Goal: Task Accomplishment & Management: Use online tool/utility

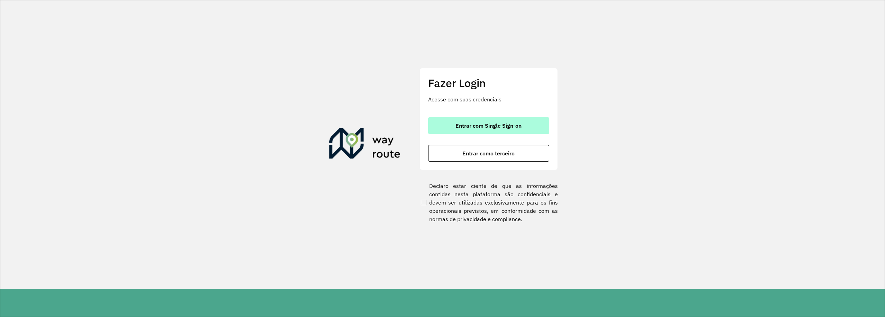
click at [525, 128] on button "Entrar com Single Sign-on" at bounding box center [488, 125] width 121 height 17
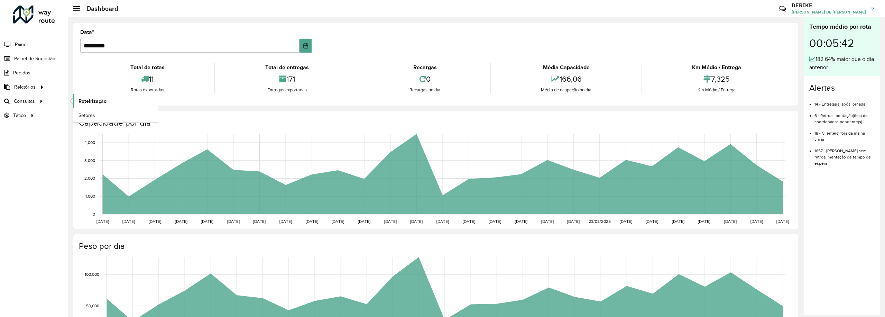
click at [93, 101] on span "Roteirização" at bounding box center [93, 101] width 28 height 7
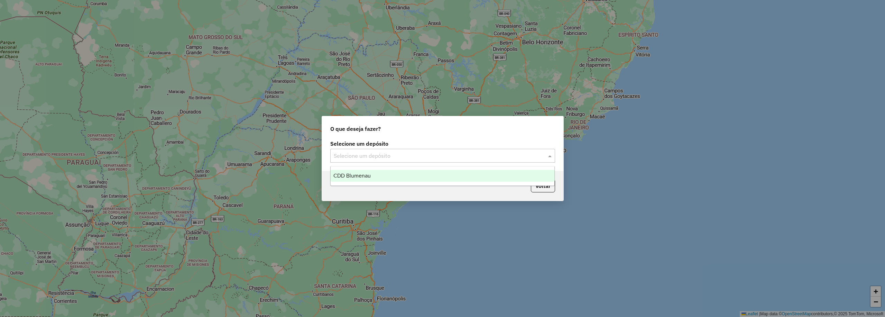
click at [491, 160] on input "text" at bounding box center [436, 156] width 204 height 8
click at [383, 176] on div "CDD Blumenau" at bounding box center [443, 176] width 224 height 12
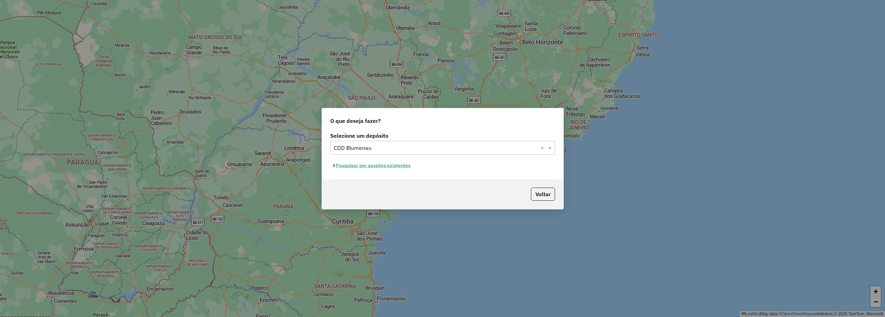
click at [390, 167] on button "Pesquisar por sessões existentes" at bounding box center [371, 165] width 83 height 11
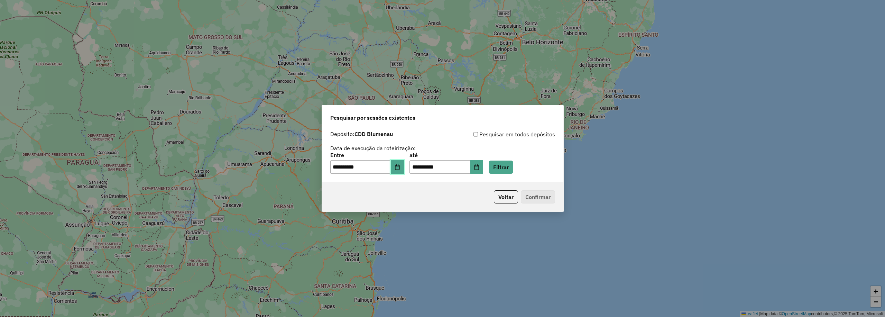
click at [399, 161] on button "Choose Date" at bounding box center [397, 167] width 13 height 14
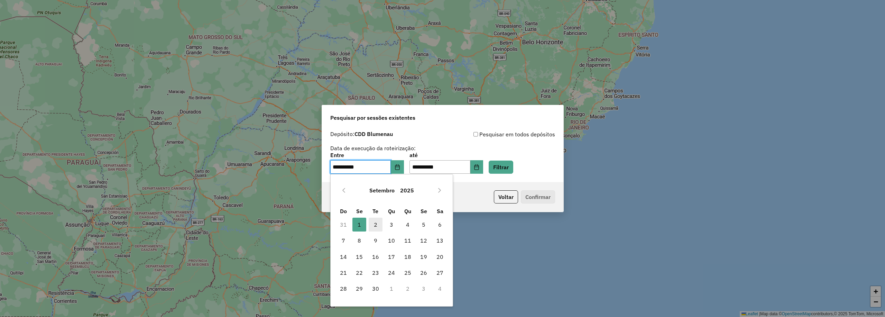
click at [374, 225] on span "2" at bounding box center [376, 225] width 14 height 14
type input "**********"
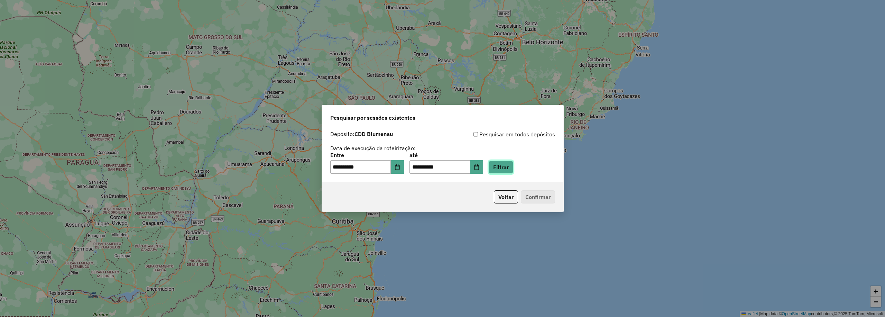
click at [508, 166] on button "Filtrar" at bounding box center [501, 166] width 25 height 13
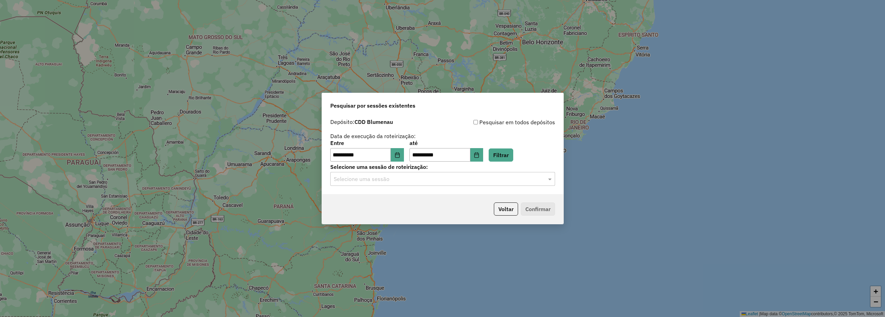
click at [390, 180] on input "text" at bounding box center [436, 179] width 204 height 8
click at [369, 197] on span "1257323 - 02/09/2025 17:22" at bounding box center [360, 199] width 55 height 6
click at [531, 214] on button "Confirmar" at bounding box center [538, 208] width 34 height 13
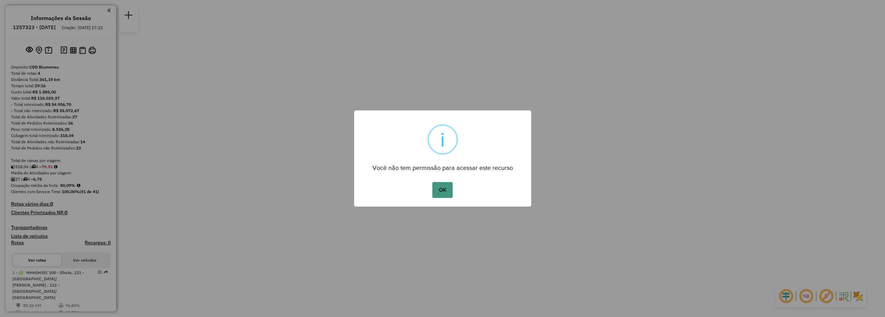
click at [448, 193] on button "OK" at bounding box center [442, 190] width 20 height 16
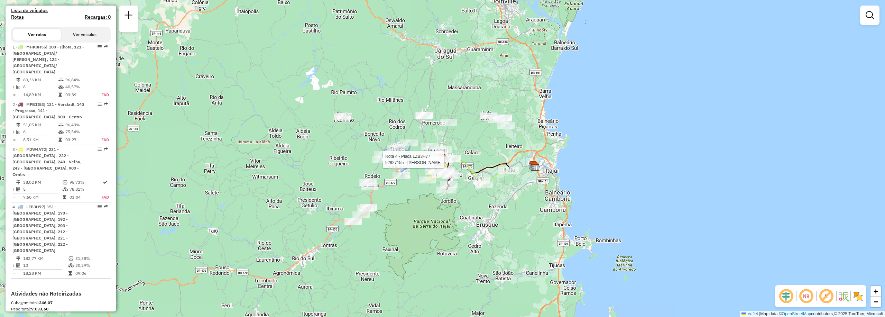
select select "**********"
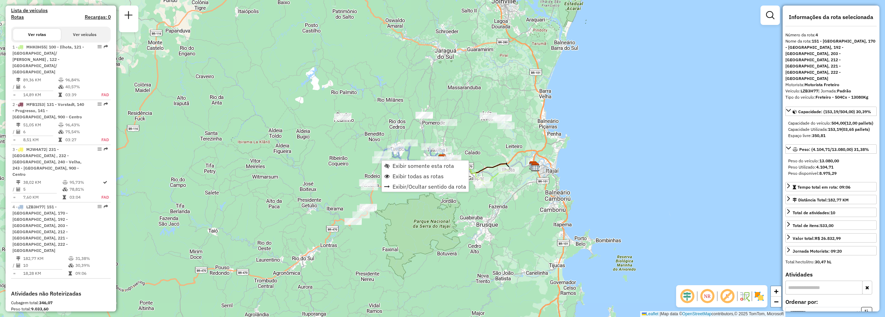
scroll to position [307, 0]
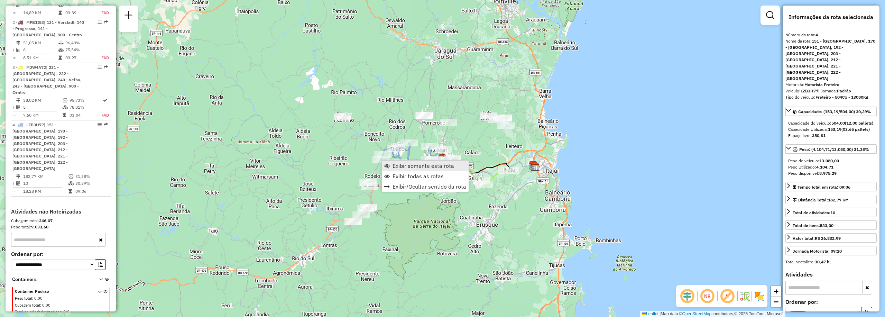
click at [419, 167] on span "Exibir somente esta rota" at bounding box center [424, 166] width 62 height 6
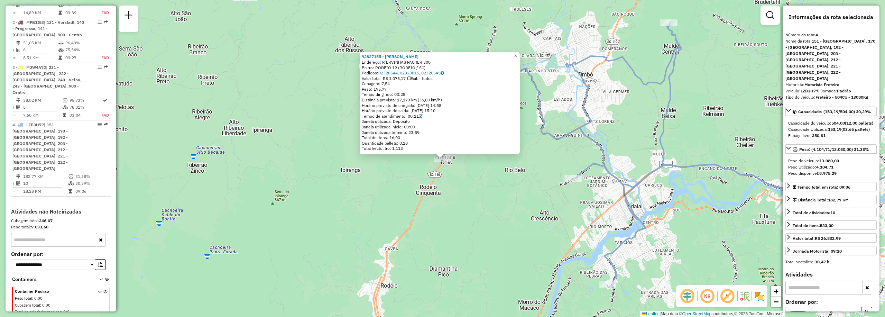
click at [517, 53] on span "×" at bounding box center [515, 56] width 3 height 6
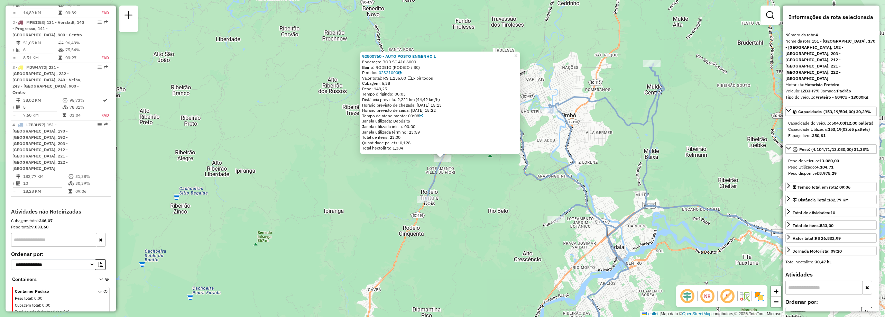
click at [517, 53] on span "×" at bounding box center [515, 56] width 3 height 6
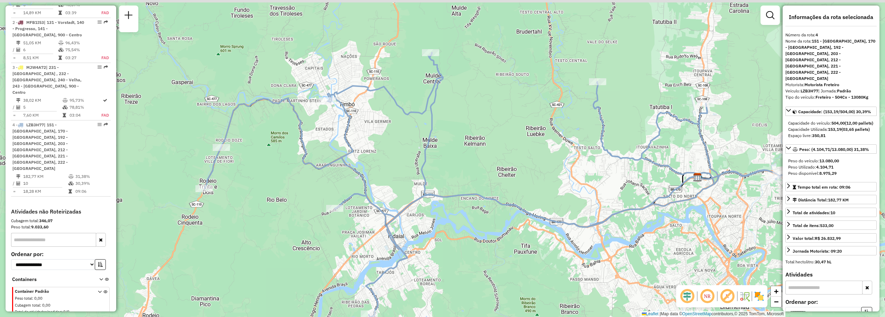
drag, startPoint x: 555, startPoint y: 112, endPoint x: 633, endPoint y: 189, distance: 109.3
click at [633, 189] on div "Janela de atendimento Grade de atendimento Capacidade Transportadoras Veículos …" at bounding box center [442, 158] width 885 height 317
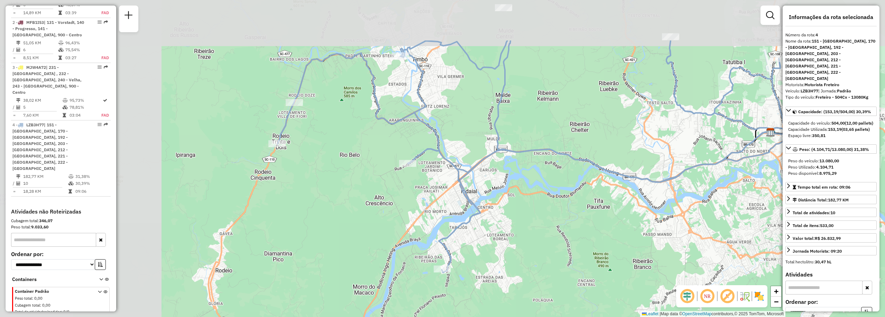
drag, startPoint x: 360, startPoint y: 160, endPoint x: 548, endPoint y: 234, distance: 202.3
click at [548, 234] on div "Janela de atendimento Grade de atendimento Capacidade Transportadoras Veículos …" at bounding box center [442, 158] width 885 height 317
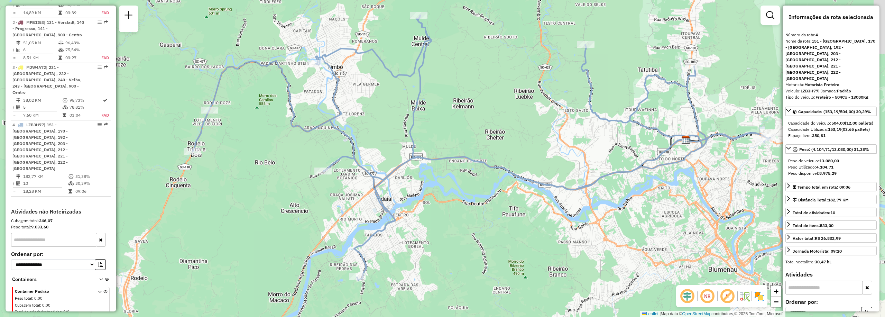
drag, startPoint x: 697, startPoint y: 158, endPoint x: 540, endPoint y: 167, distance: 158.0
click at [541, 167] on div "Janela de atendimento Grade de atendimento Capacidade Transportadoras Veículos …" at bounding box center [442, 158] width 885 height 317
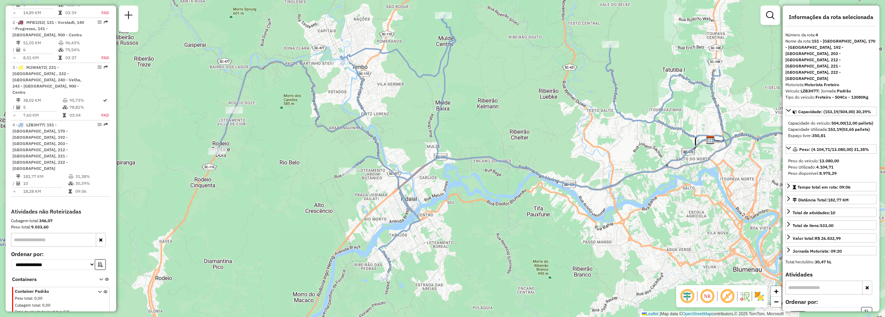
drag, startPoint x: 311, startPoint y: 157, endPoint x: 401, endPoint y: 154, distance: 89.3
click at [401, 154] on div "Janela de atendimento Grade de atendimento Capacidade Transportadoras Veículos …" at bounding box center [442, 158] width 885 height 317
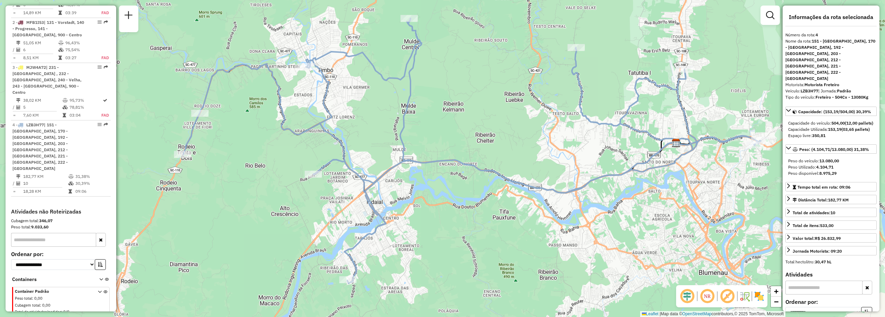
drag, startPoint x: 387, startPoint y: 250, endPoint x: 353, endPoint y: 252, distance: 34.3
click at [353, 252] on icon at bounding box center [472, 150] width 578 height 265
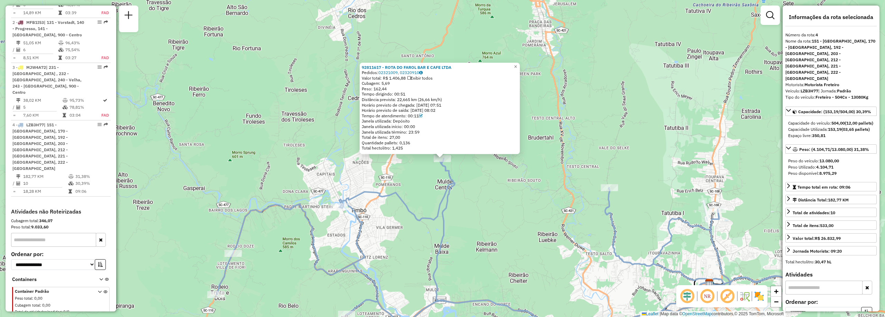
click at [479, 47] on div "92811617 - ROTA DO FAROL BAR E CAFE LTDA Pedidos: 02321009, 02320910 Valor tota…" at bounding box center [442, 158] width 885 height 317
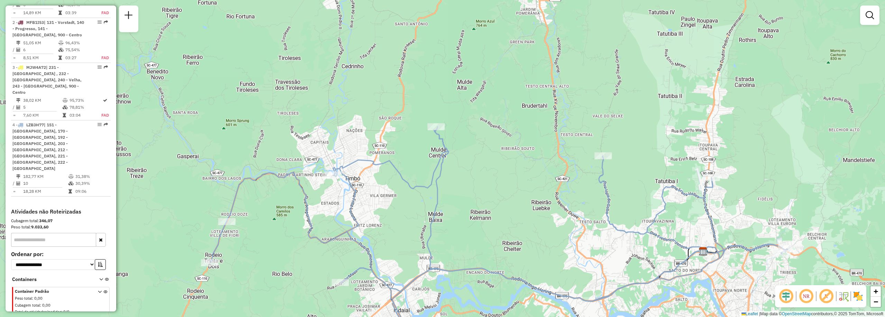
drag, startPoint x: 478, startPoint y: 185, endPoint x: 472, endPoint y: 151, distance: 33.8
click at [472, 151] on div "Janela de atendimento Grade de atendimento Capacidade Transportadoras Veículos …" at bounding box center [442, 158] width 885 height 317
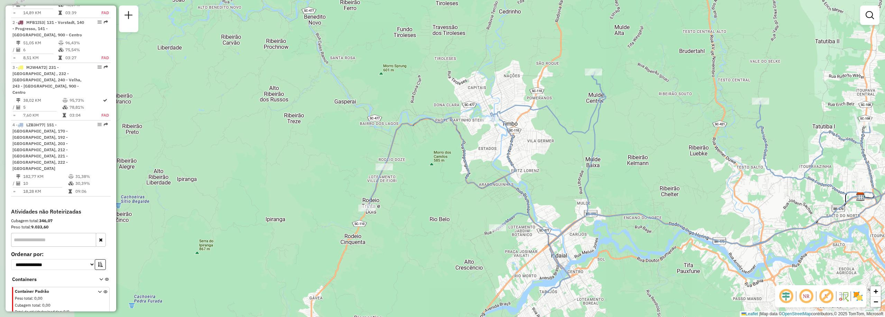
drag, startPoint x: 312, startPoint y: 207, endPoint x: 464, endPoint y: 151, distance: 162.5
click at [474, 149] on div "Janela de atendimento Grade de atendimento Capacidade Transportadoras Veículos …" at bounding box center [442, 158] width 885 height 317
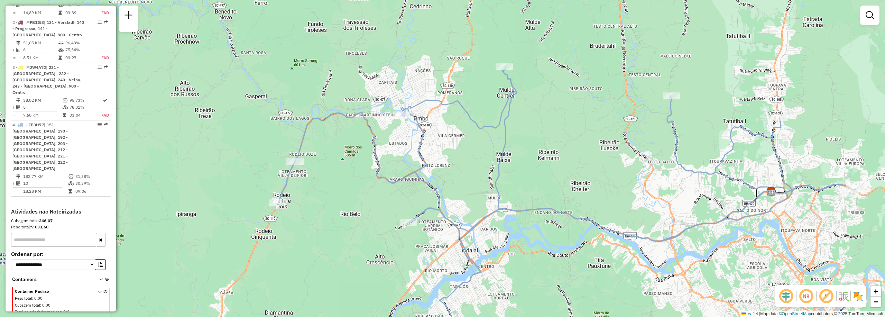
drag, startPoint x: 667, startPoint y: 166, endPoint x: 571, endPoint y: 164, distance: 96.5
click at [571, 164] on div "Janela de atendimento Grade de atendimento Capacidade Transportadoras Veículos …" at bounding box center [442, 158] width 885 height 317
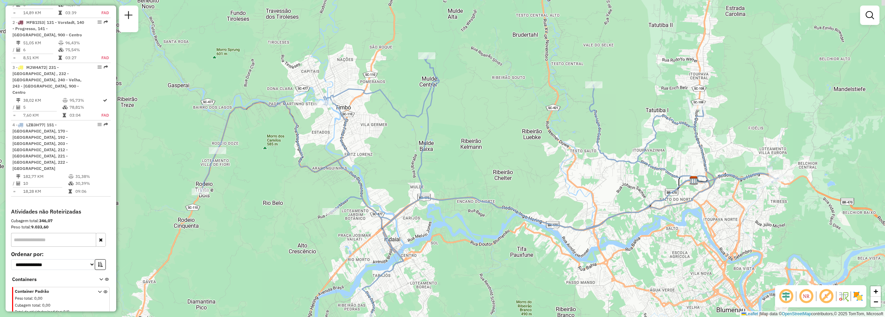
drag, startPoint x: 374, startPoint y: 209, endPoint x: 302, endPoint y: 239, distance: 77.8
click at [287, 197] on div "Janela de atendimento Grade de atendimento Capacidade Transportadoras Veículos …" at bounding box center [442, 158] width 885 height 317
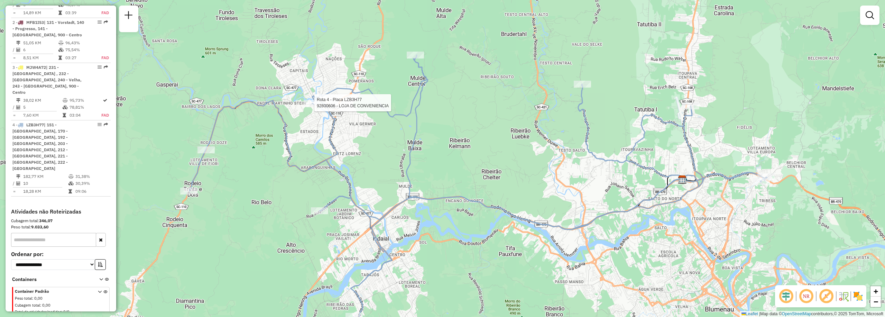
select select "**********"
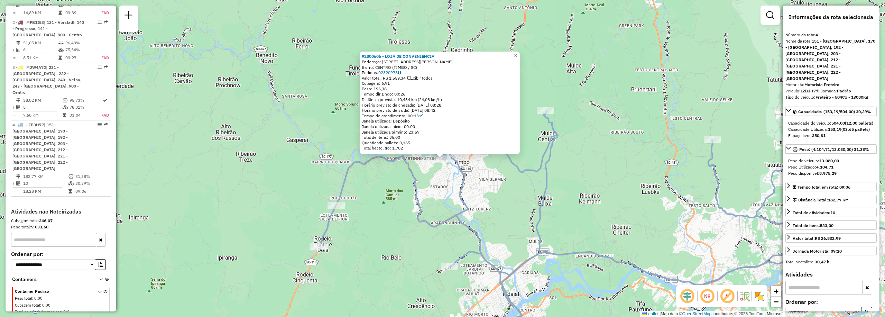
click at [551, 63] on div "92800606 - LOJA DE CONVENIENCIA Endereço: RUA MARECHAL [PERSON_NAME] 02 Bairro:…" at bounding box center [442, 158] width 885 height 317
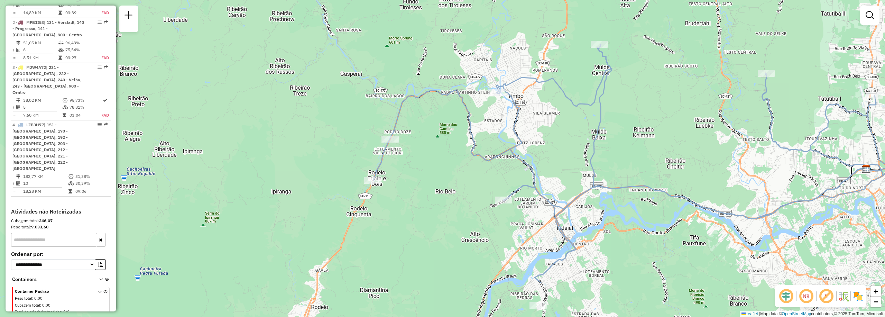
drag, startPoint x: 221, startPoint y: 192, endPoint x: 359, endPoint y: 23, distance: 218.0
click at [359, 23] on div "Janela de atendimento Grade de atendimento Capacidade Transportadoras Veículos …" at bounding box center [442, 158] width 885 height 317
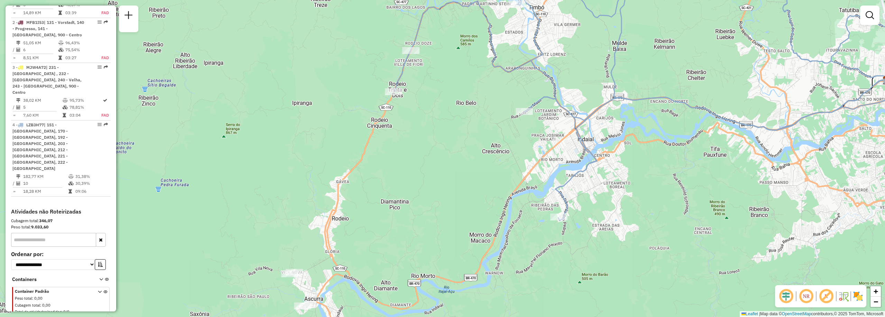
drag, startPoint x: 457, startPoint y: 152, endPoint x: 390, endPoint y: 168, distance: 68.7
click at [390, 168] on div "Janela de atendimento Grade de atendimento Capacidade Transportadoras Veículos …" at bounding box center [442, 158] width 885 height 317
click at [424, 116] on div "Janela de atendimento Grade de atendimento Capacidade Transportadoras Veículos …" at bounding box center [442, 158] width 885 height 317
